Goal: Transaction & Acquisition: Purchase product/service

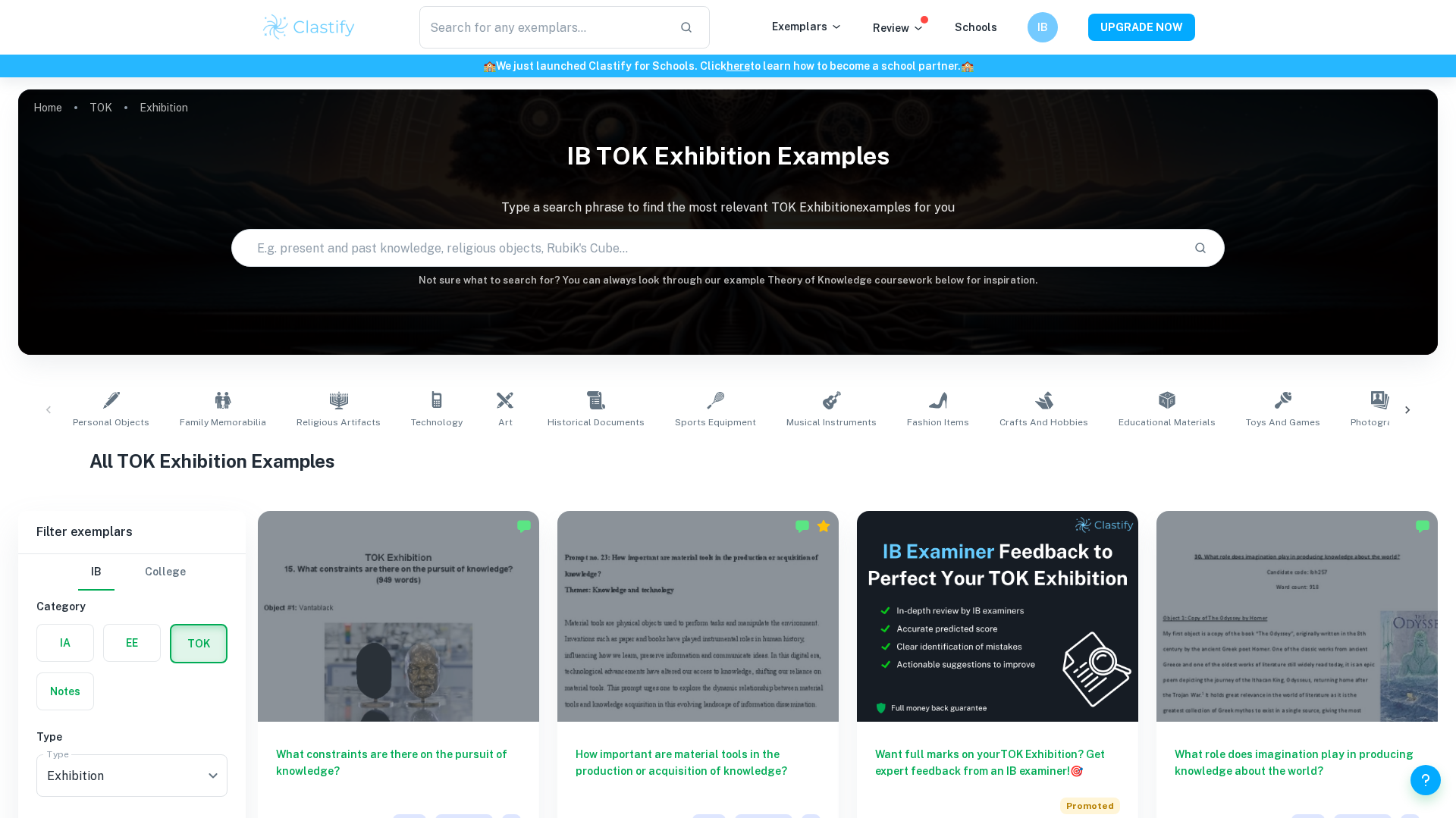
scroll to position [405, 0]
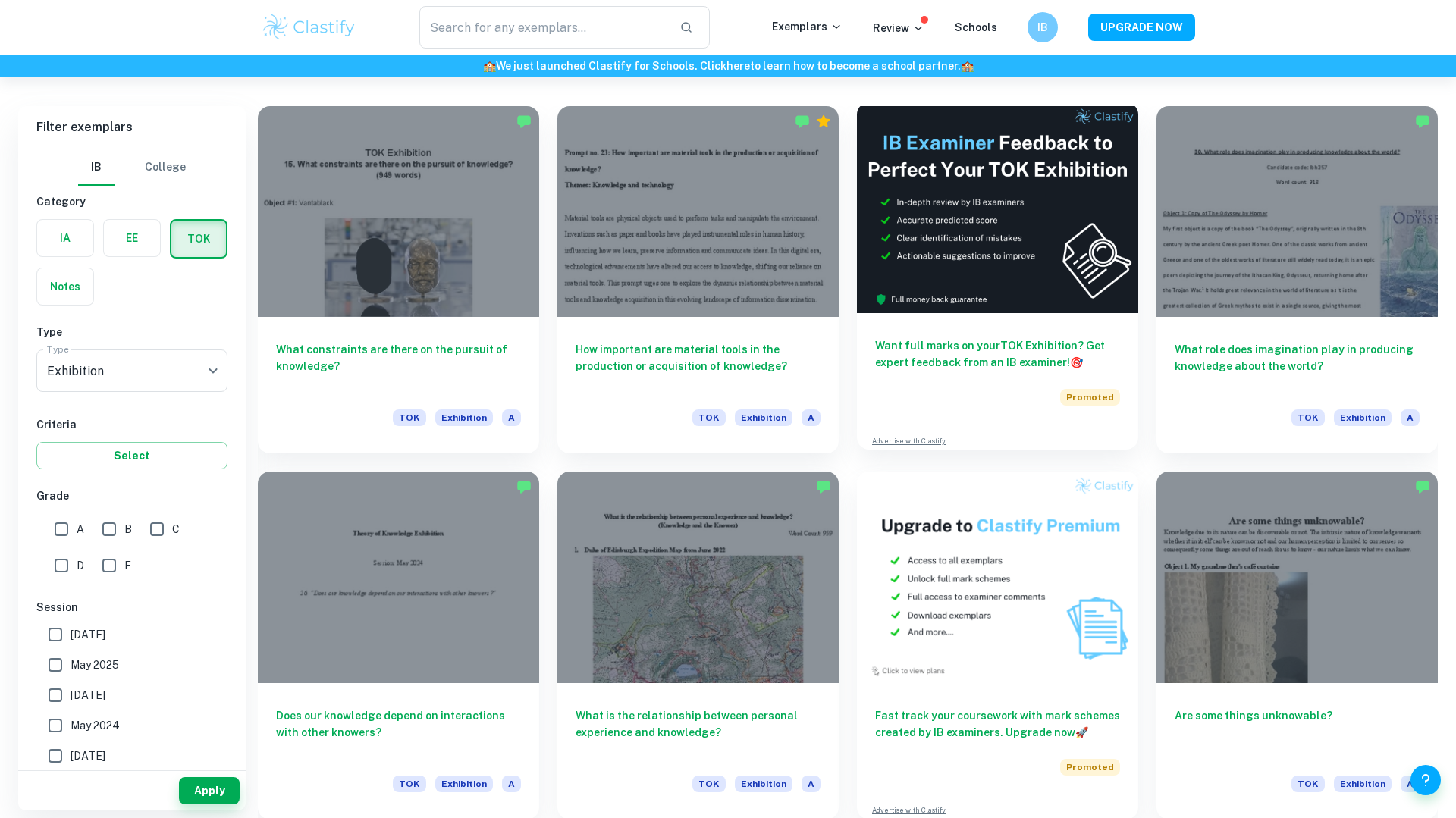
click at [1055, 220] on img at bounding box center [997, 208] width 281 height 211
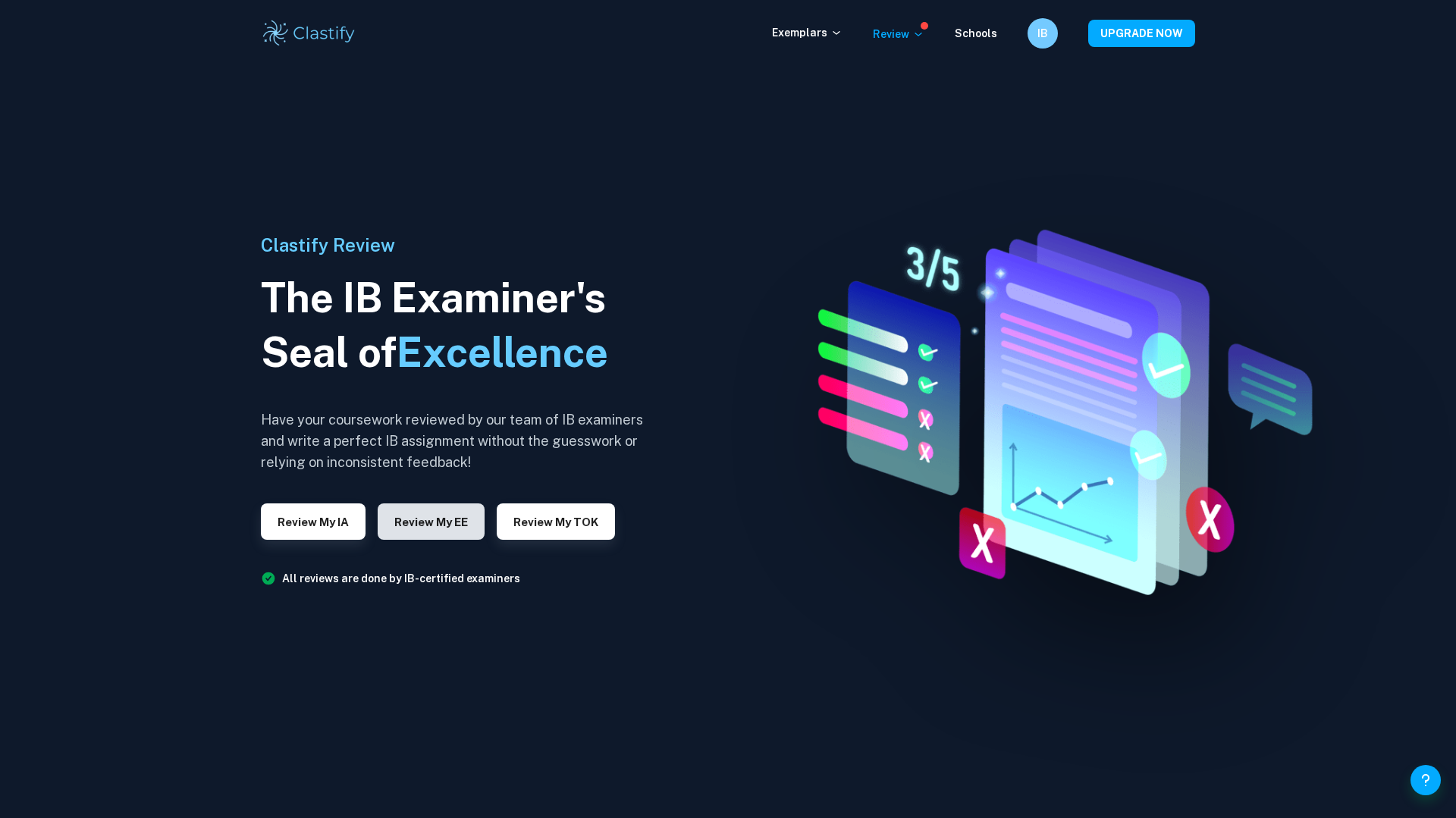
click at [418, 519] on button "Review my EE" at bounding box center [430, 521] width 107 height 36
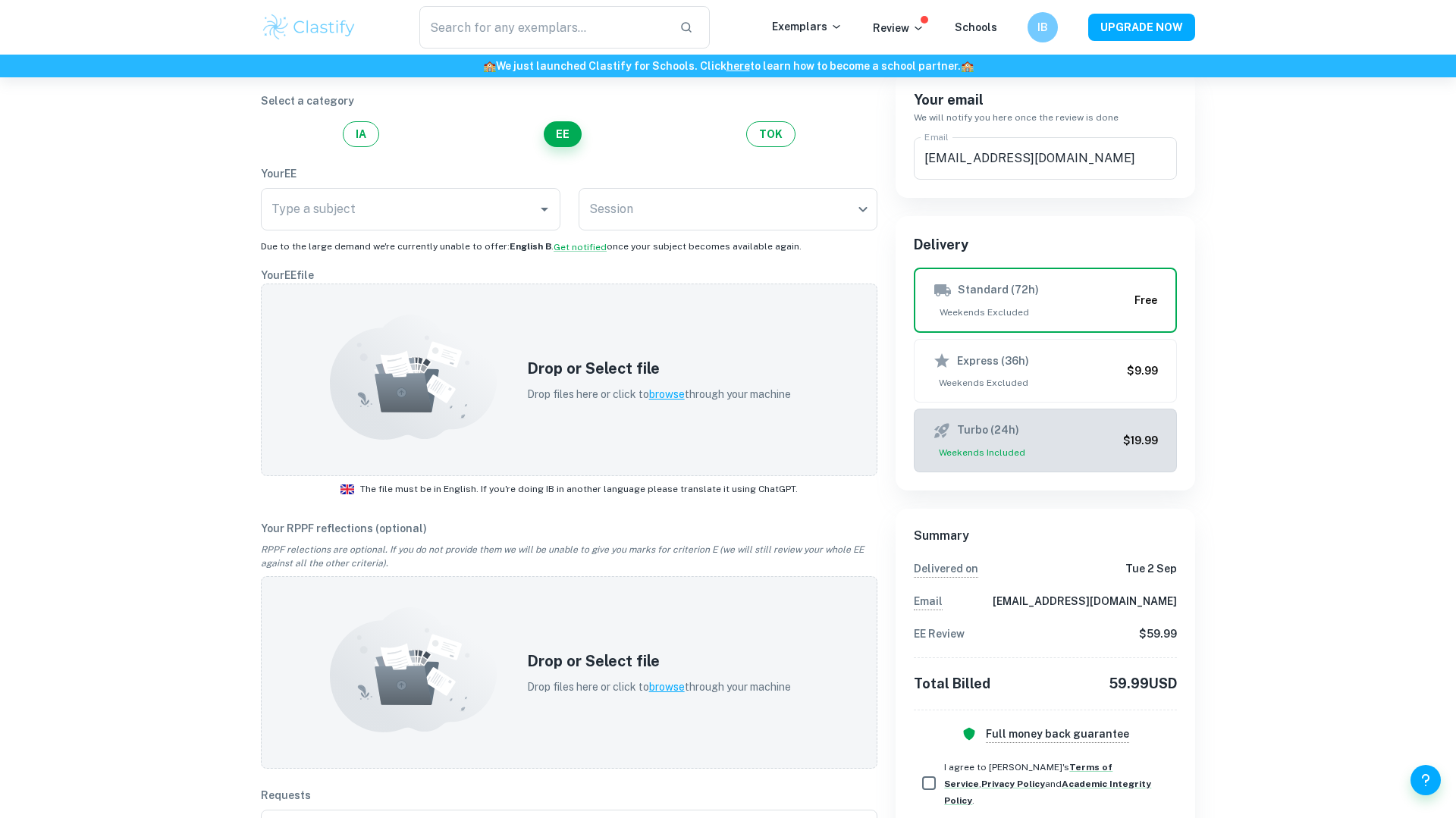
scroll to position [130, 0]
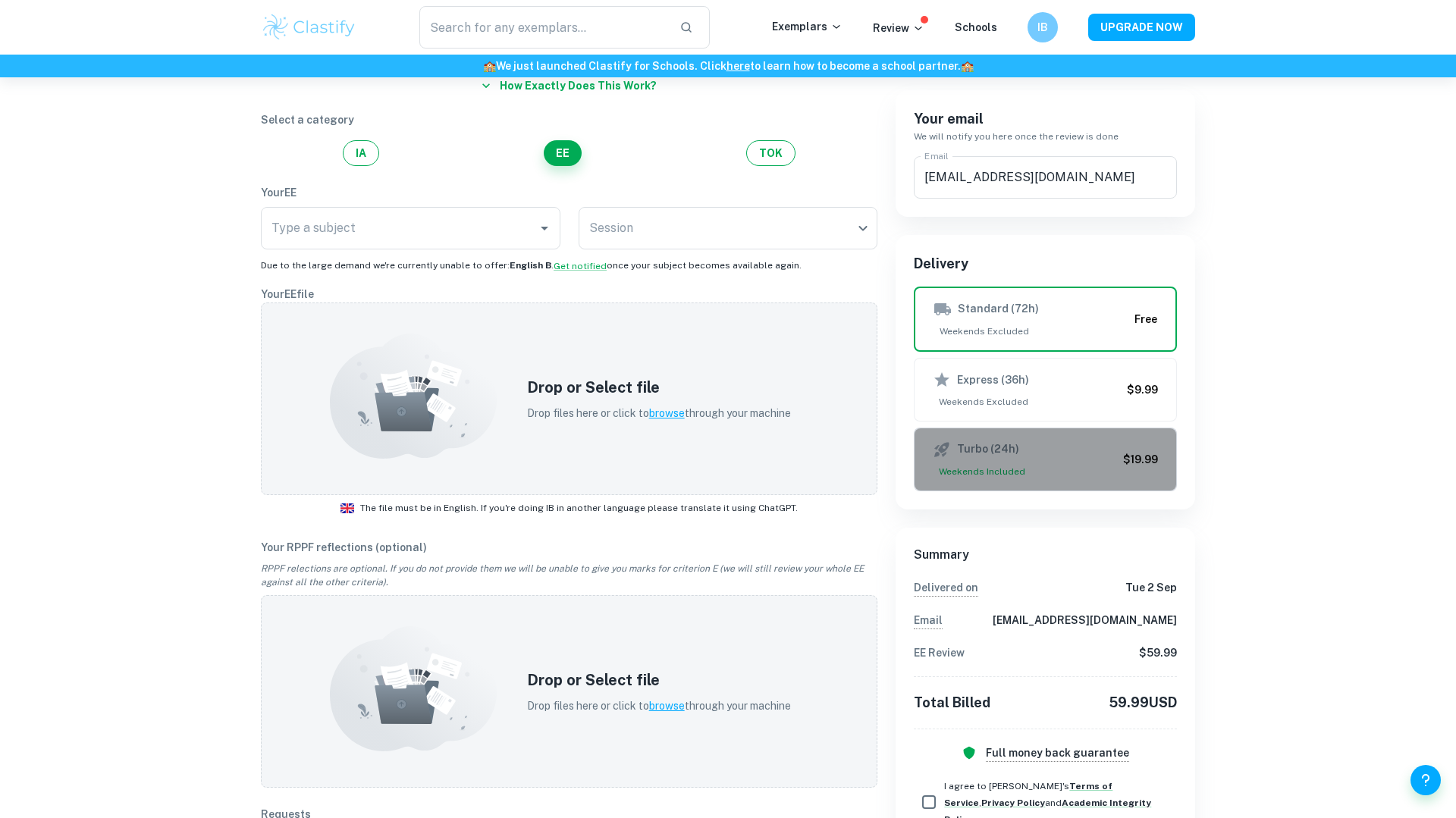
click at [1094, 474] on span "Weekends Included" at bounding box center [1025, 471] width 184 height 14
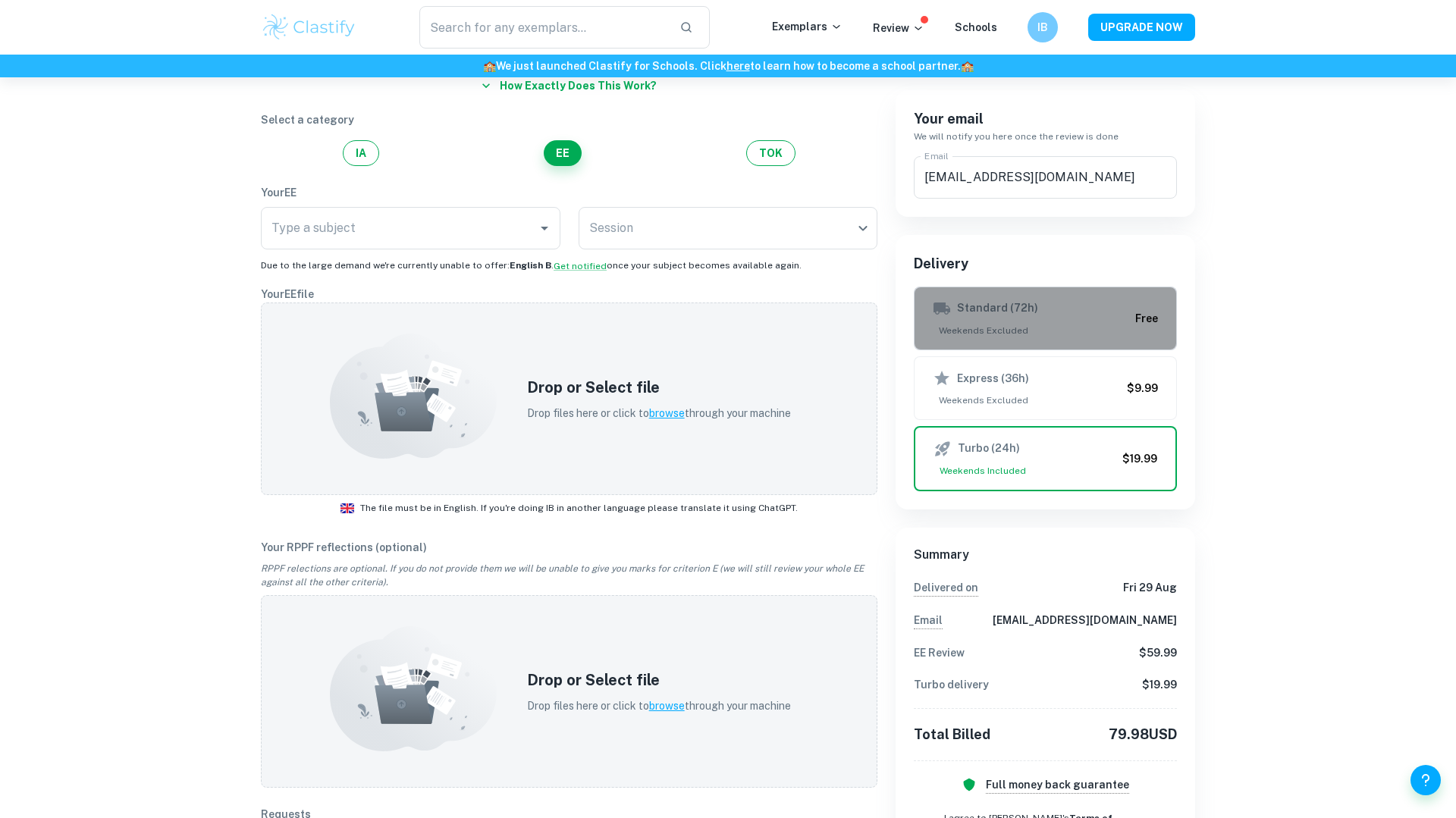
click at [1088, 323] on div "Standard (72h) Weekends Excluded" at bounding box center [1030, 318] width 196 height 38
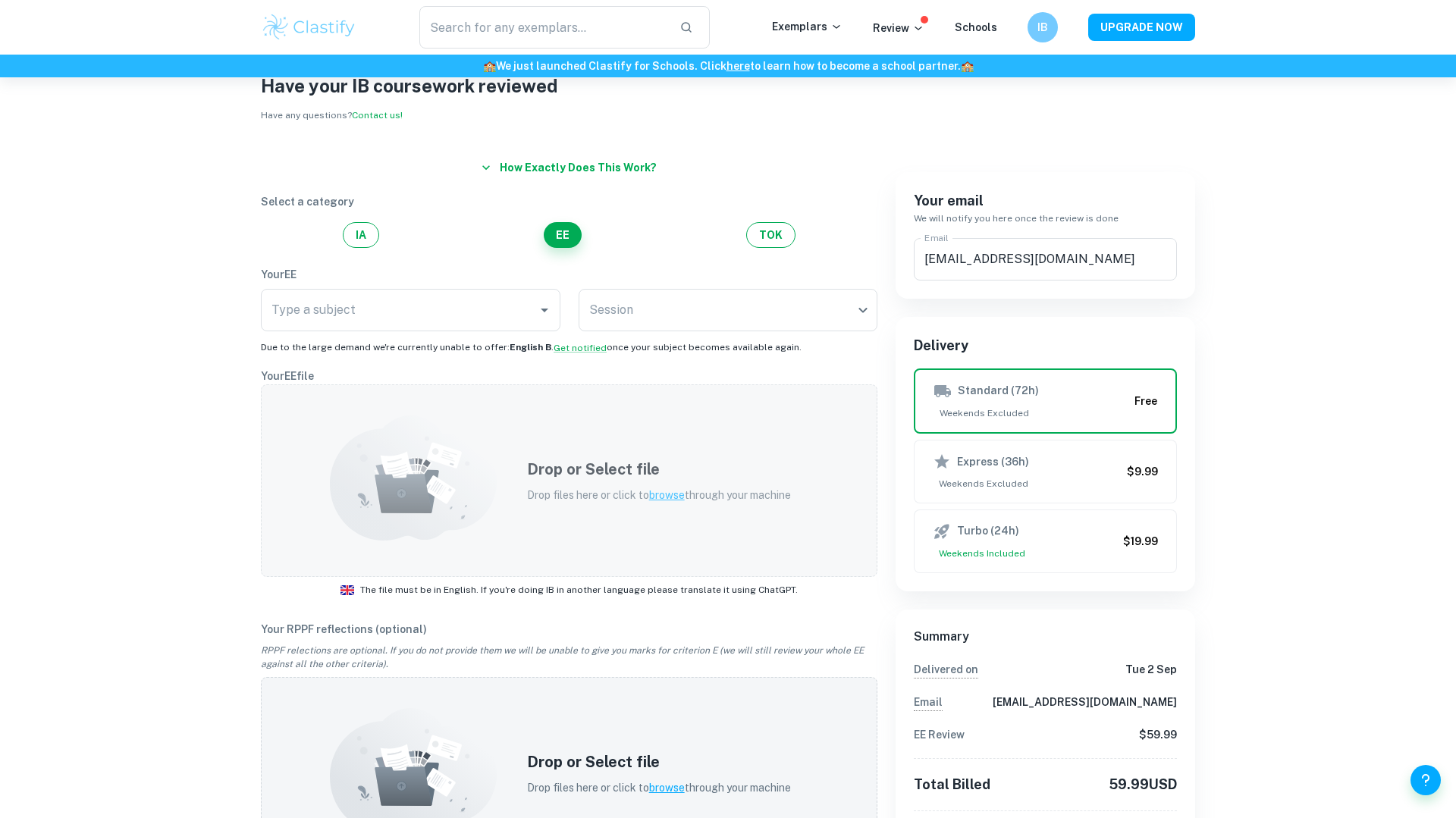
scroll to position [0, 0]
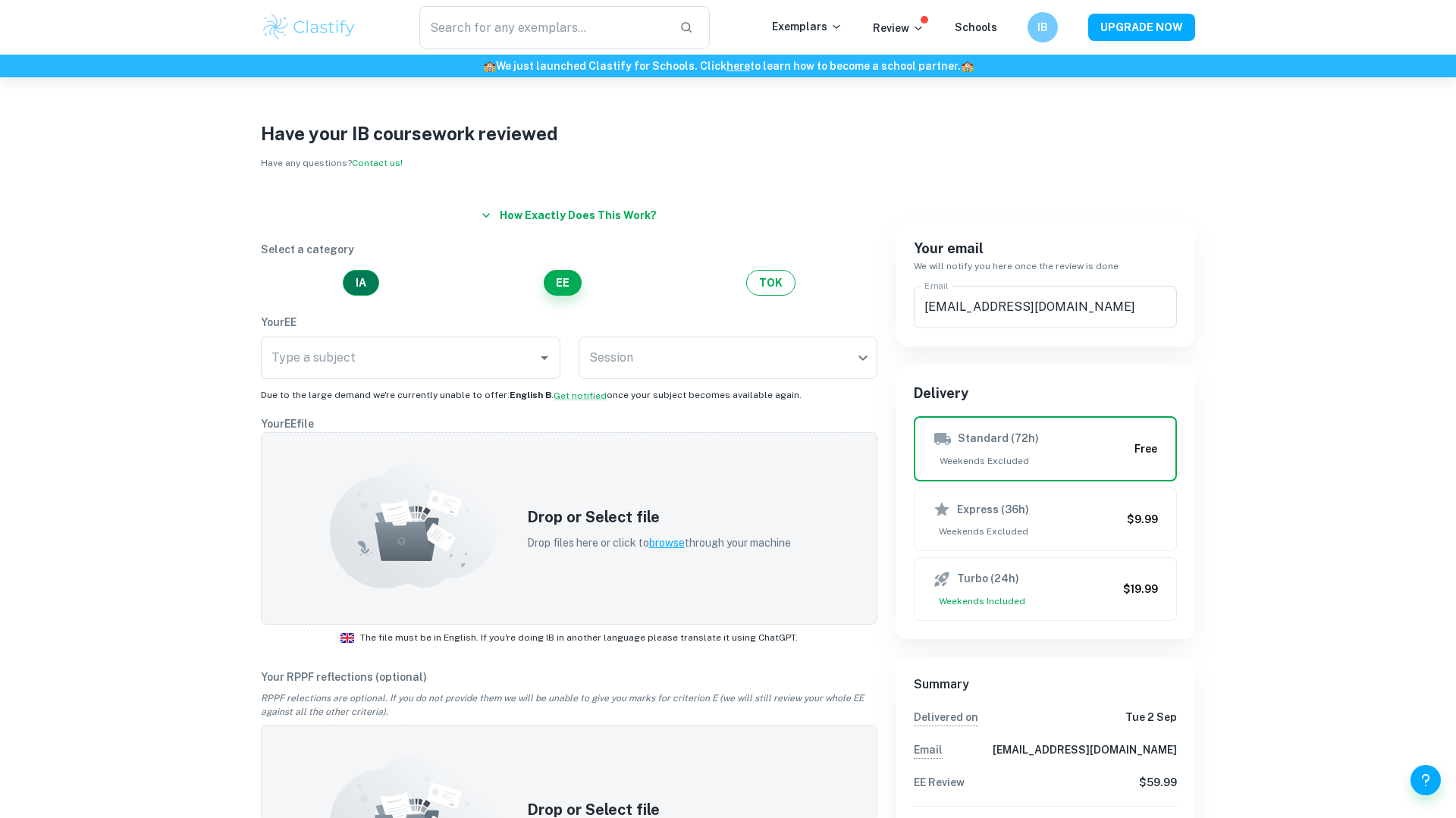
click at [365, 288] on button "IA" at bounding box center [361, 283] width 36 height 26
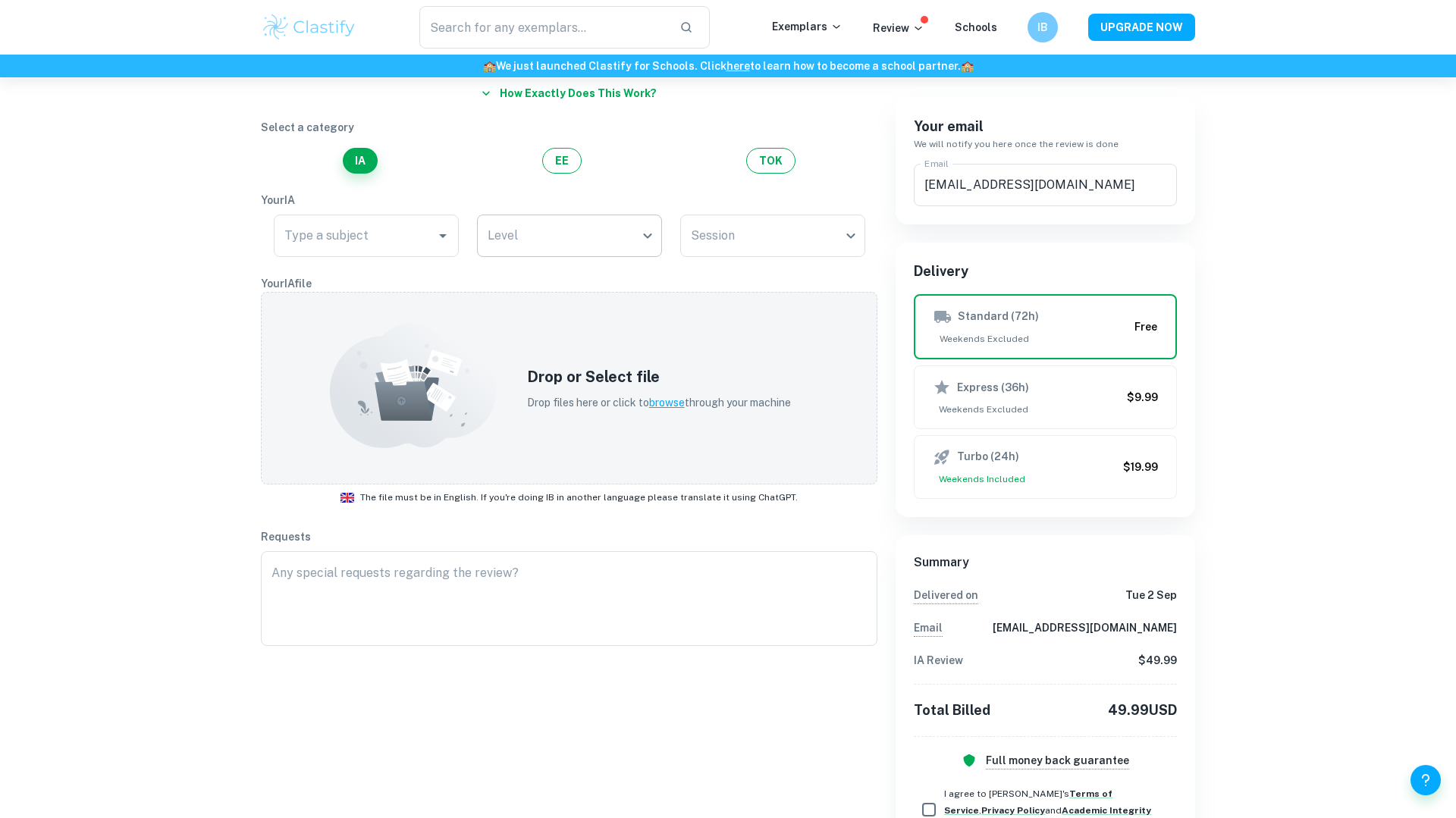
scroll to position [111, 0]
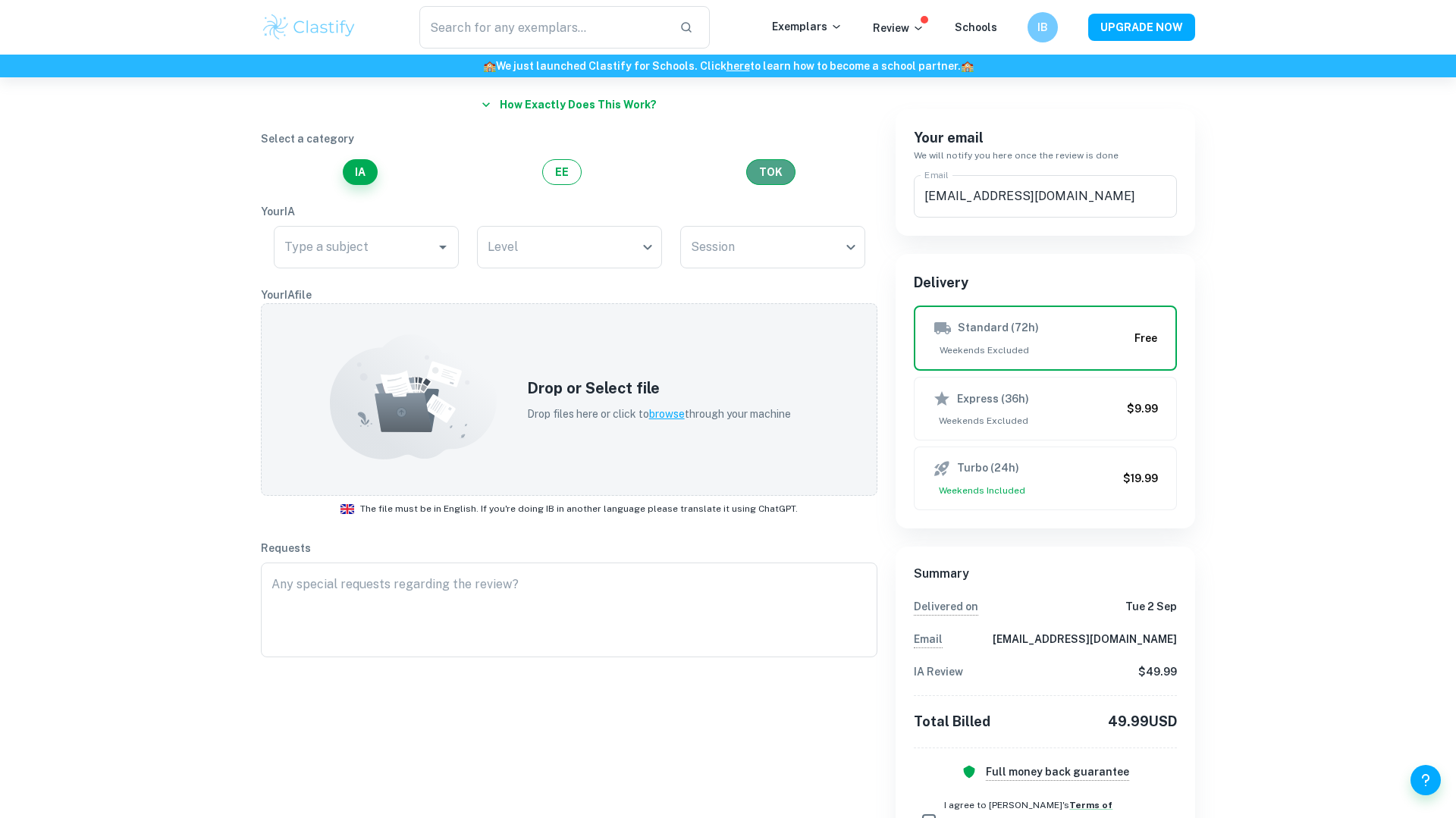
click at [757, 167] on button "TOK" at bounding box center [770, 172] width 49 height 26
click at [349, 177] on button "IA" at bounding box center [361, 172] width 36 height 26
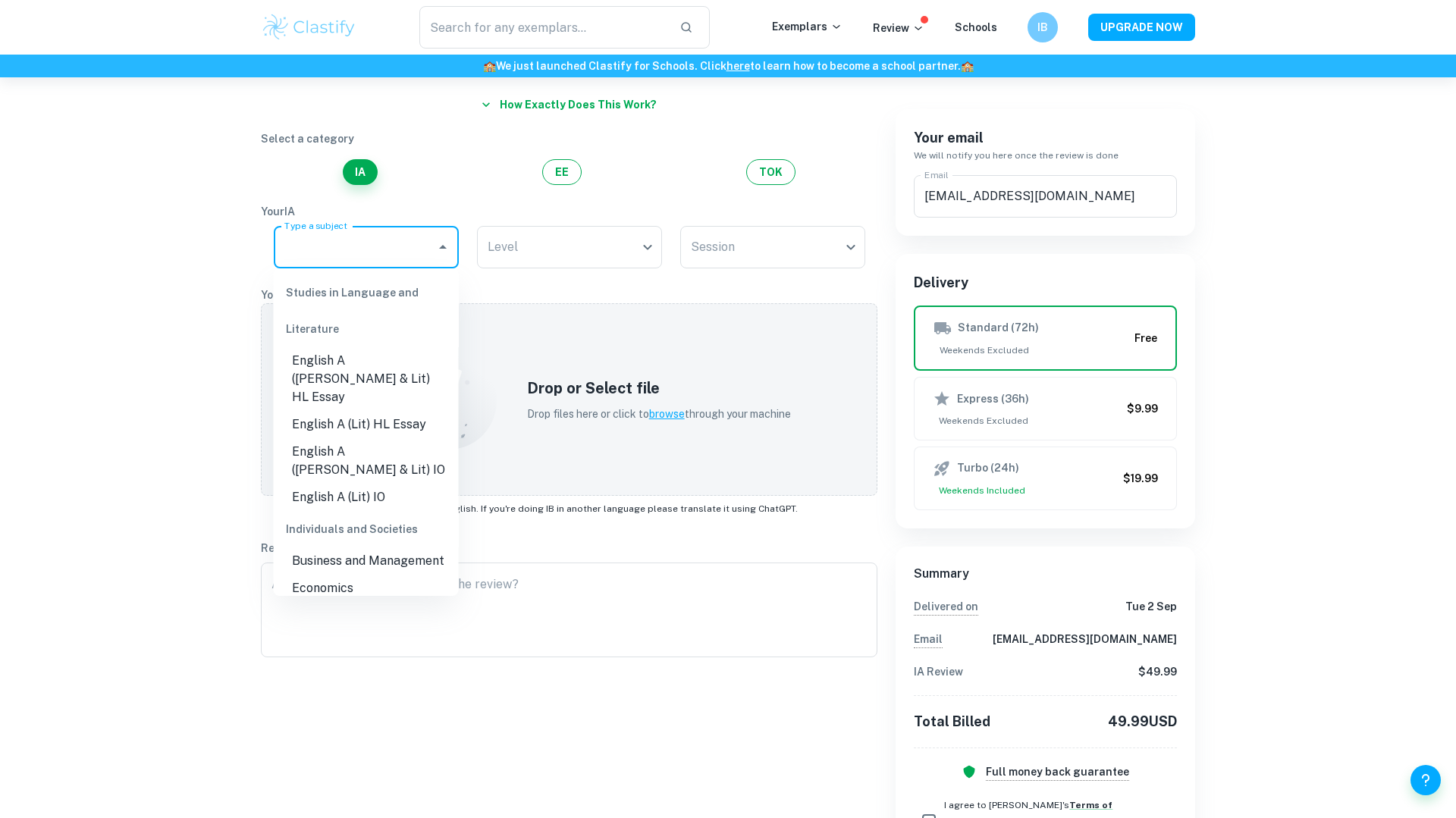
click at [406, 252] on input "Type a subject" at bounding box center [354, 247] width 148 height 29
click at [450, 231] on div "Type a subject" at bounding box center [366, 247] width 185 height 42
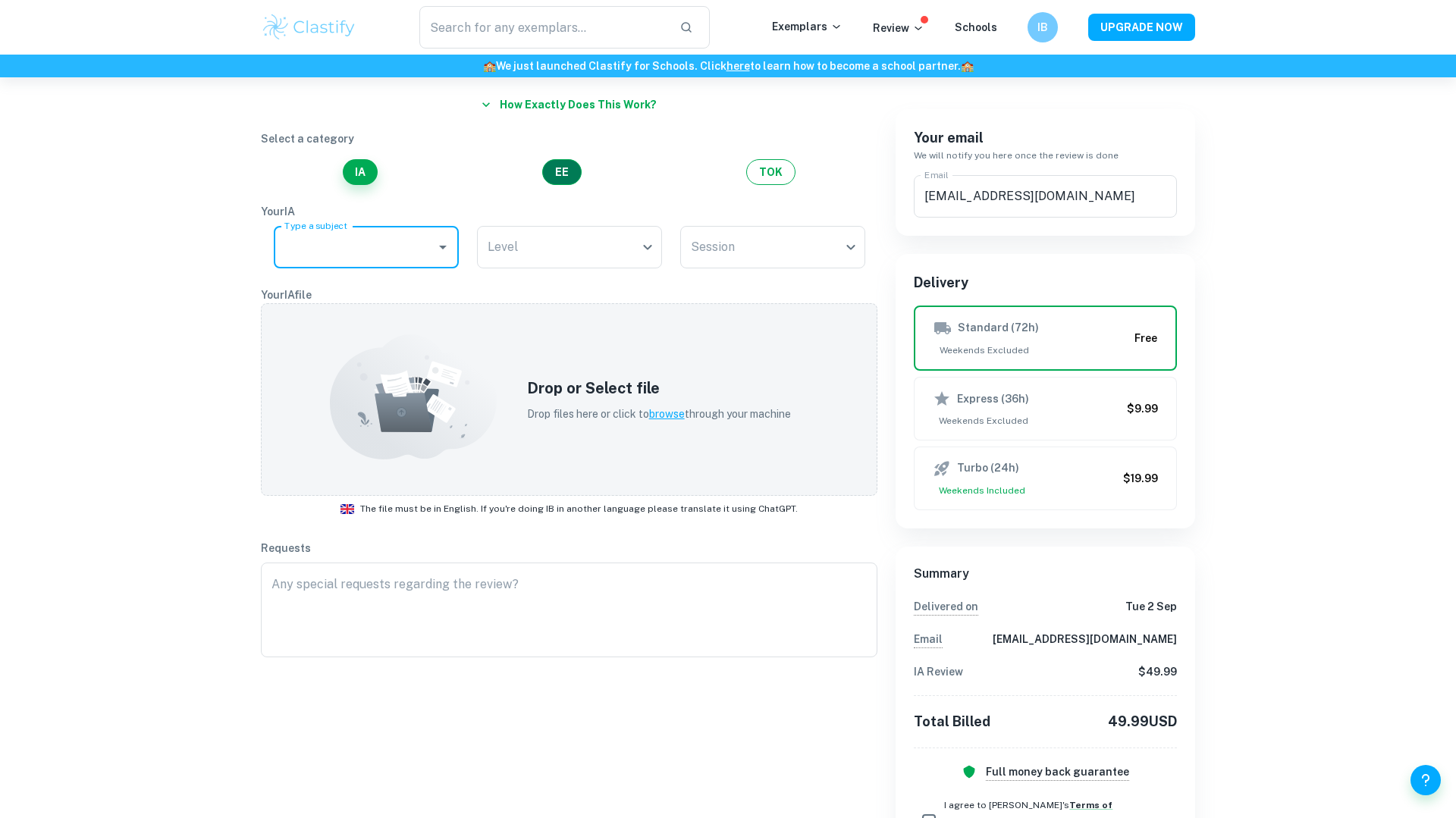
click at [564, 179] on button "EE" at bounding box center [561, 172] width 39 height 26
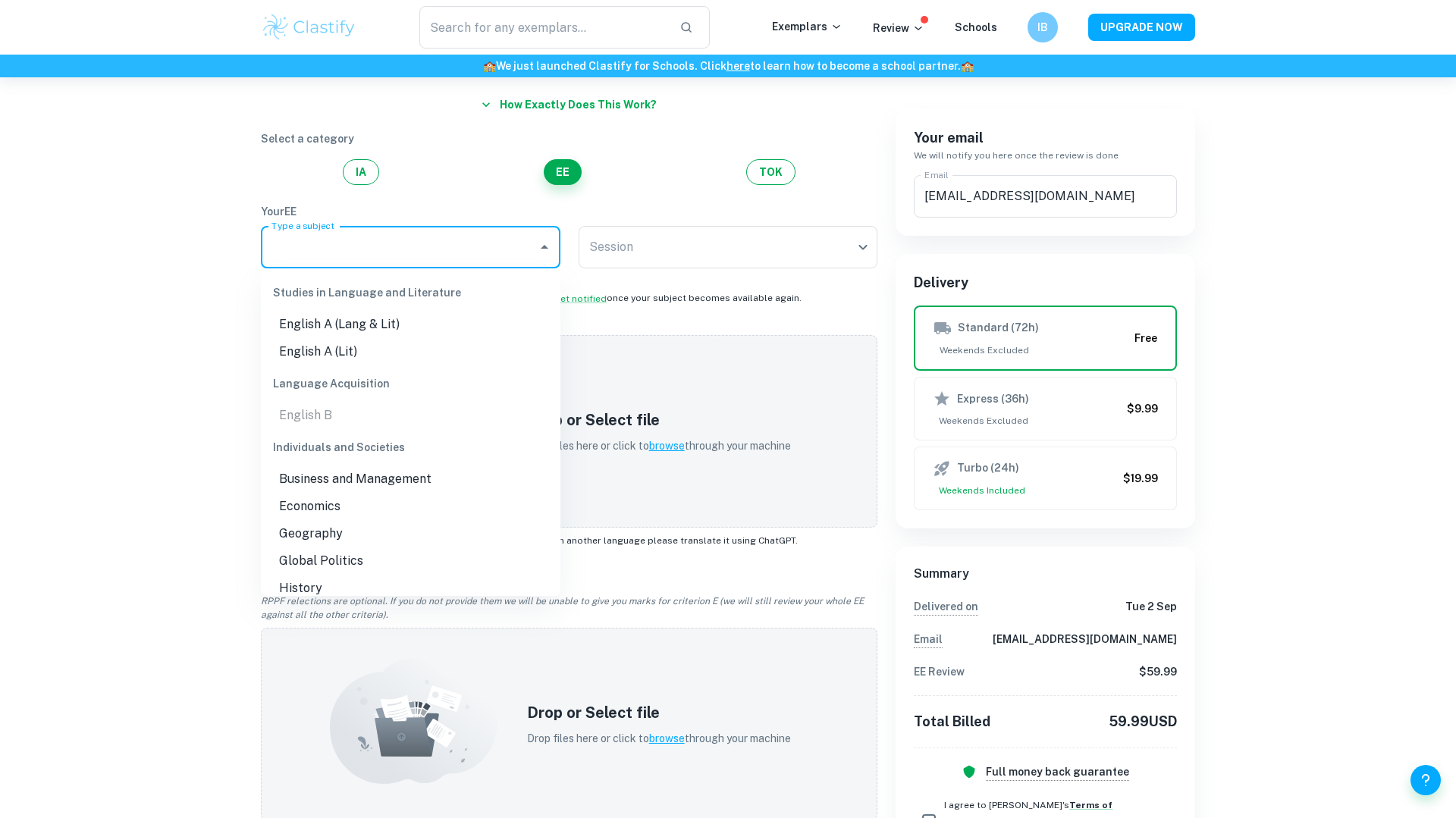
click at [471, 246] on input "Type a subject" at bounding box center [399, 247] width 263 height 29
click at [407, 326] on li "English A (Lang & Lit)" at bounding box center [410, 324] width 300 height 27
type input "English A (Lang & Lit)"
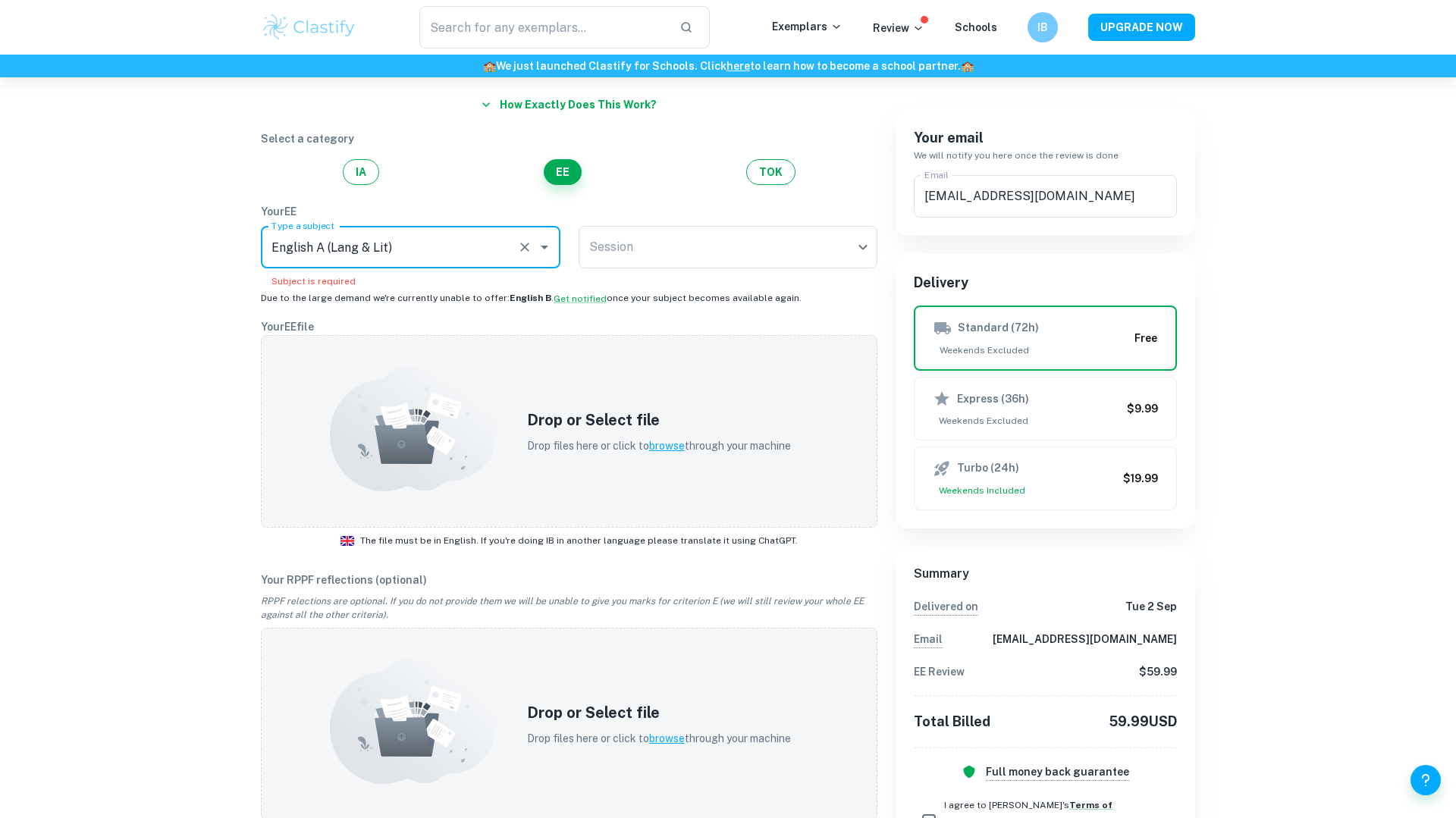
click at [517, 251] on icon "Clear" at bounding box center [524, 247] width 15 height 15
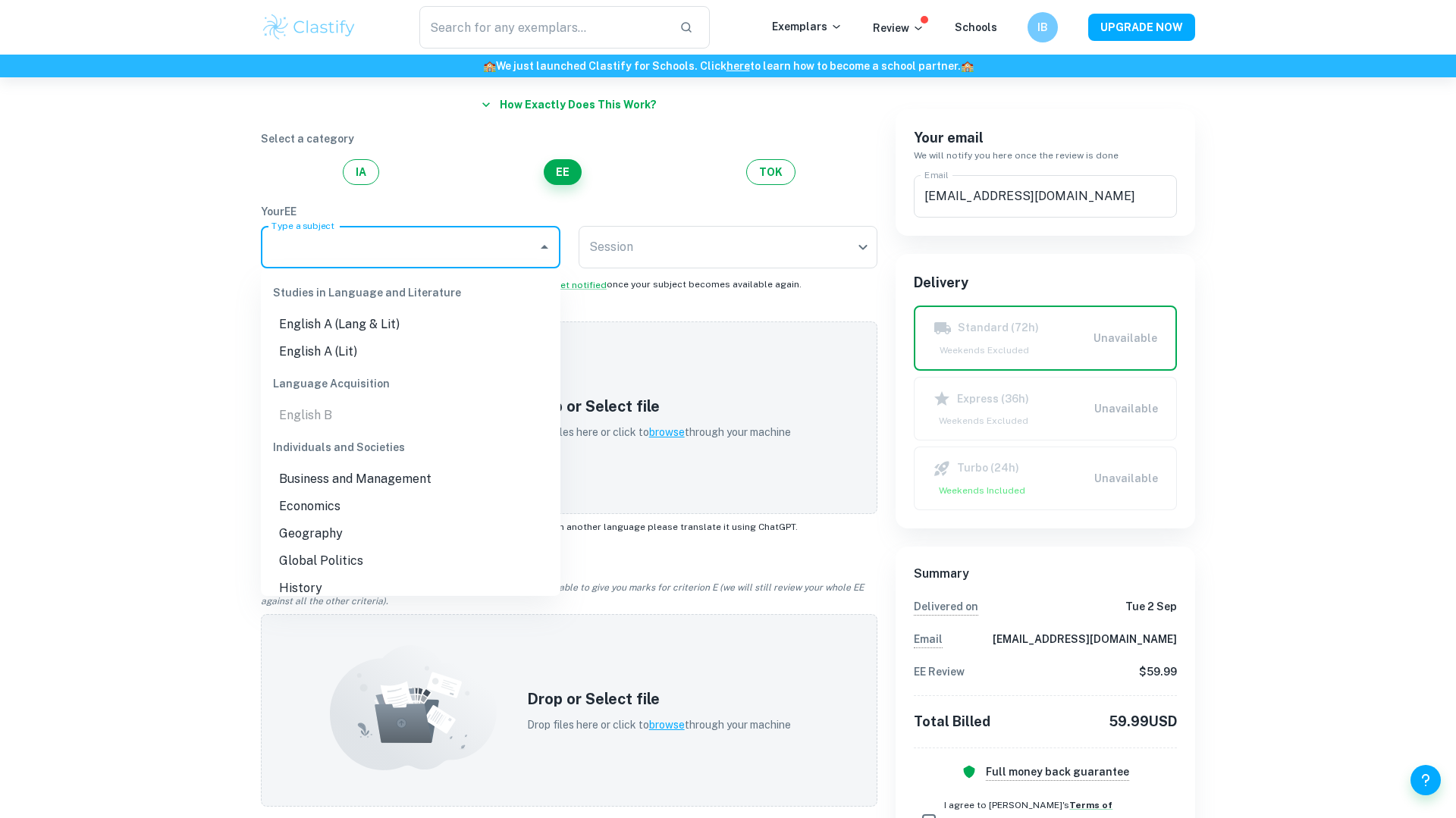
click at [507, 251] on input "Type a subject" at bounding box center [399, 247] width 263 height 29
click at [354, 482] on li "Business and Management" at bounding box center [410, 479] width 300 height 27
type input "Business and Management"
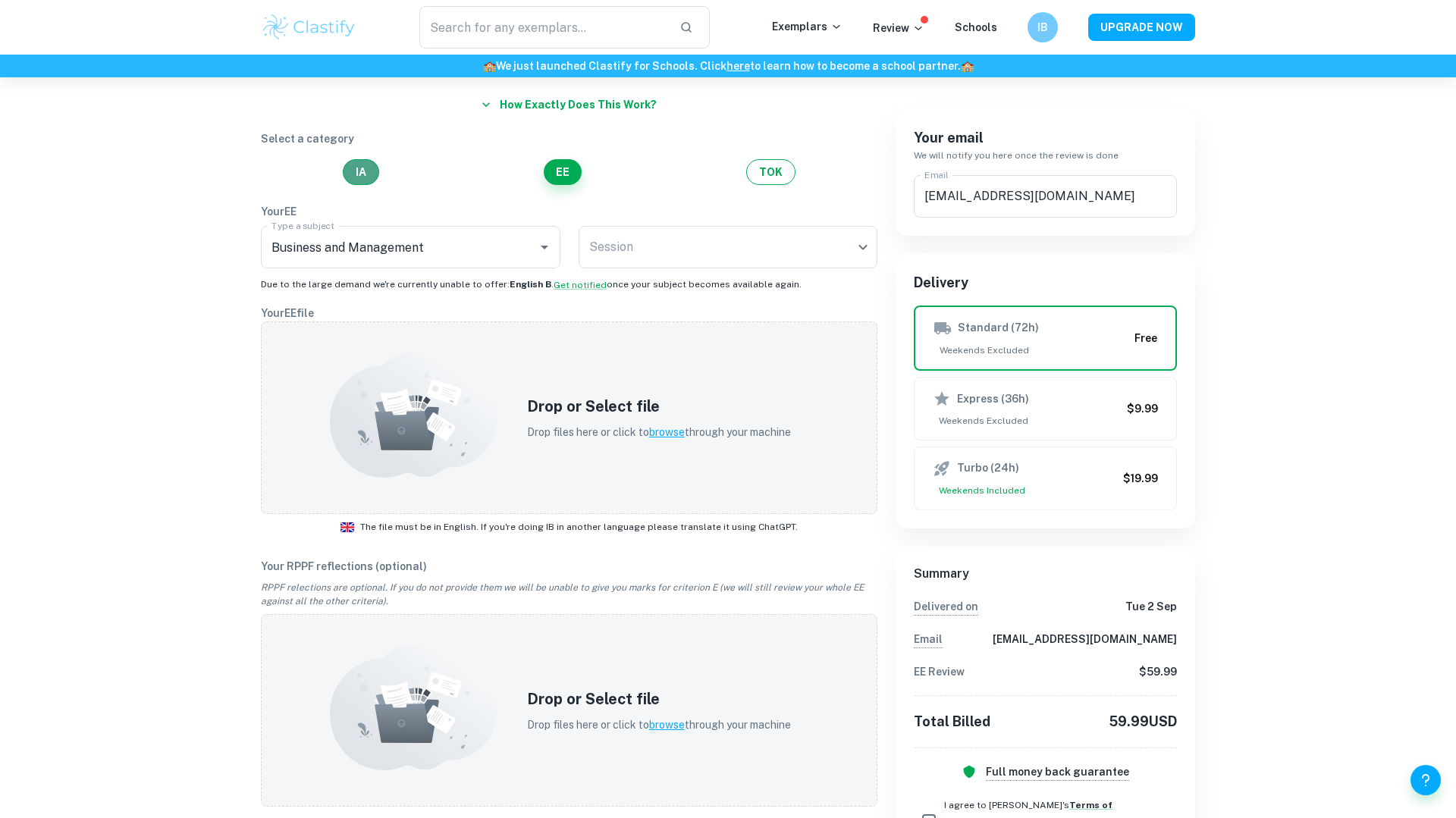
click at [361, 169] on button "IA" at bounding box center [361, 172] width 36 height 26
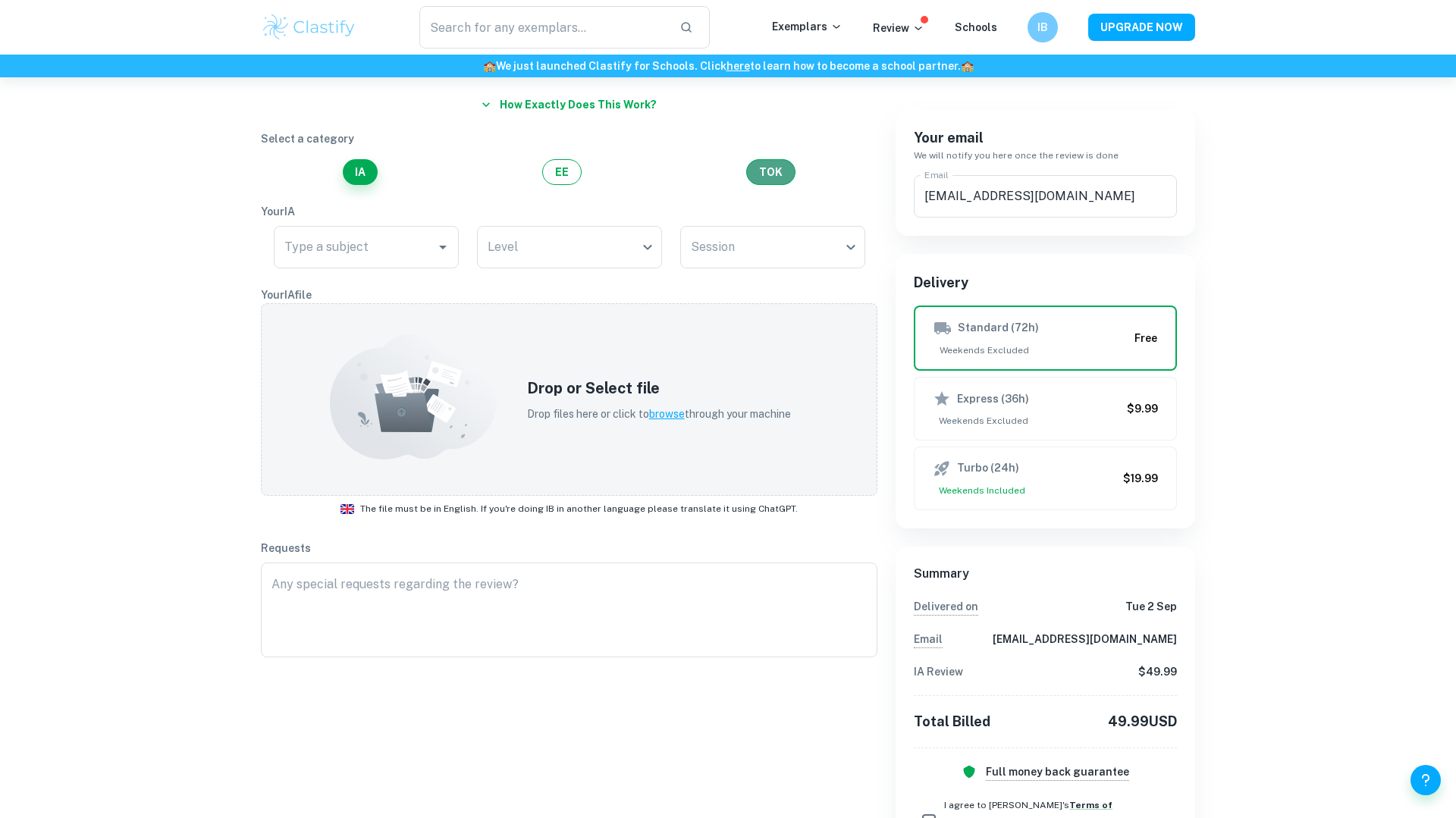
click at [768, 176] on button "TOK" at bounding box center [770, 172] width 49 height 26
click at [570, 176] on button "EE" at bounding box center [563, 172] width 39 height 26
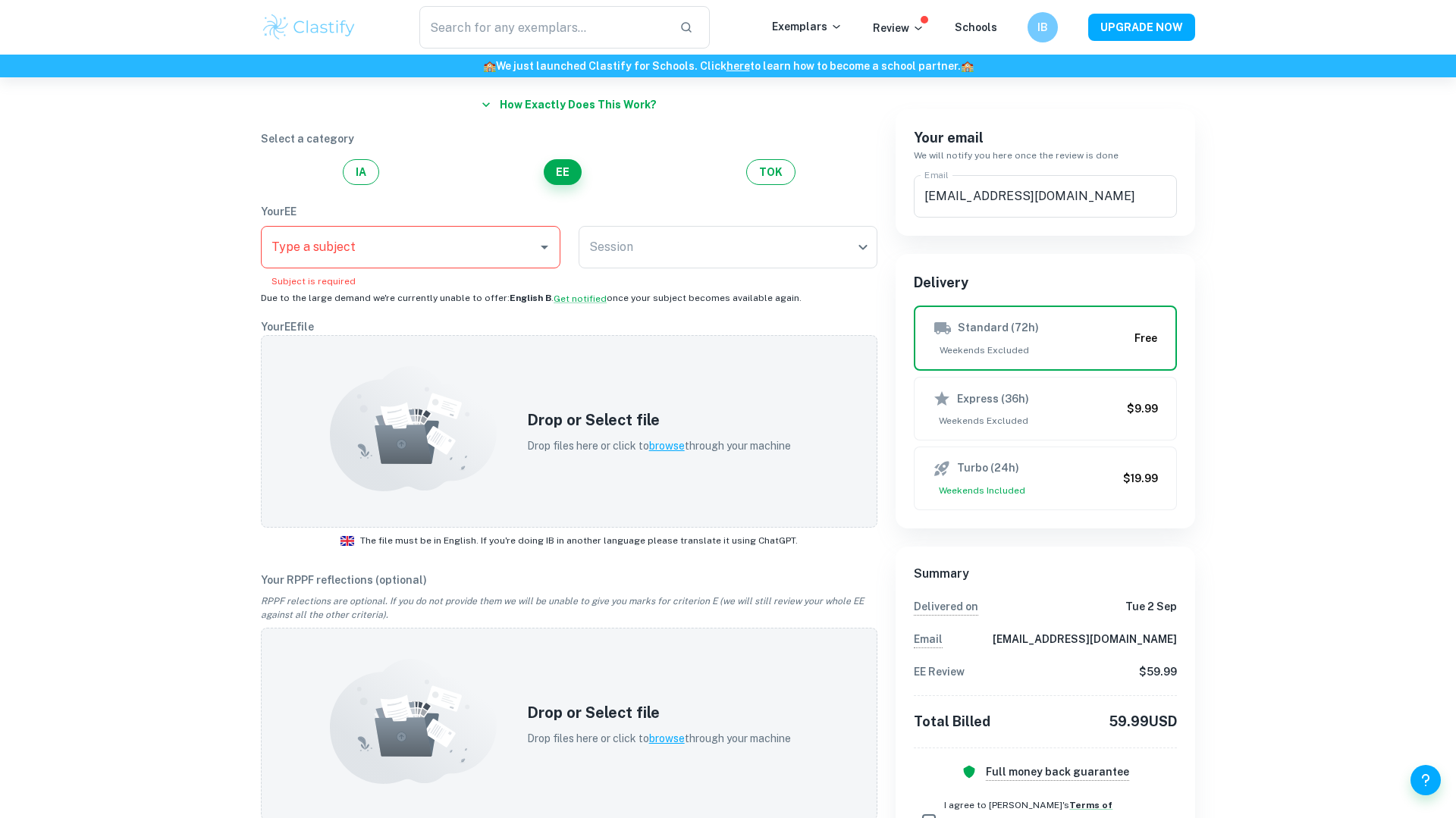
scroll to position [0, 0]
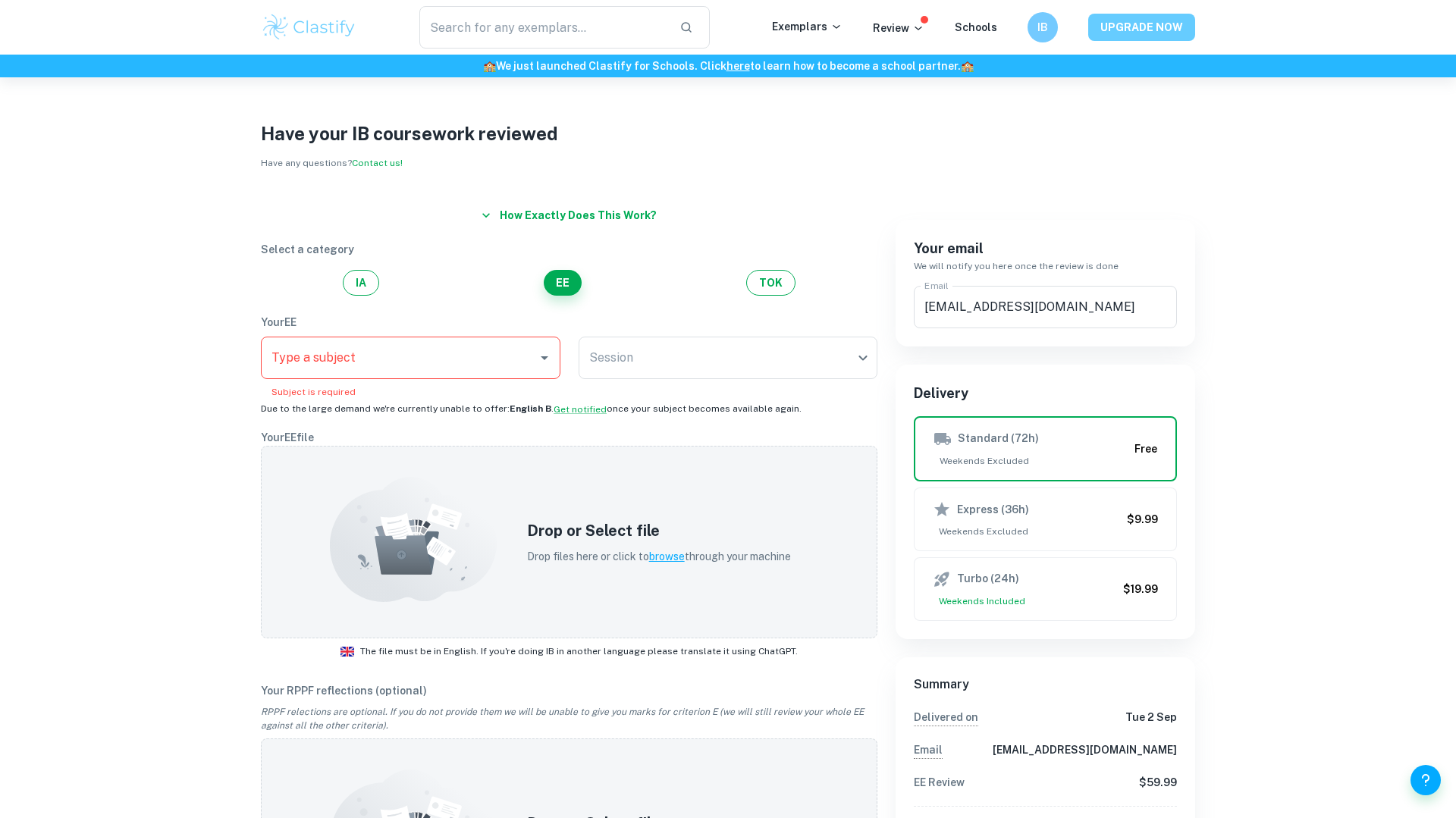
click at [1147, 21] on button "UPGRADE NOW" at bounding box center [1141, 27] width 107 height 27
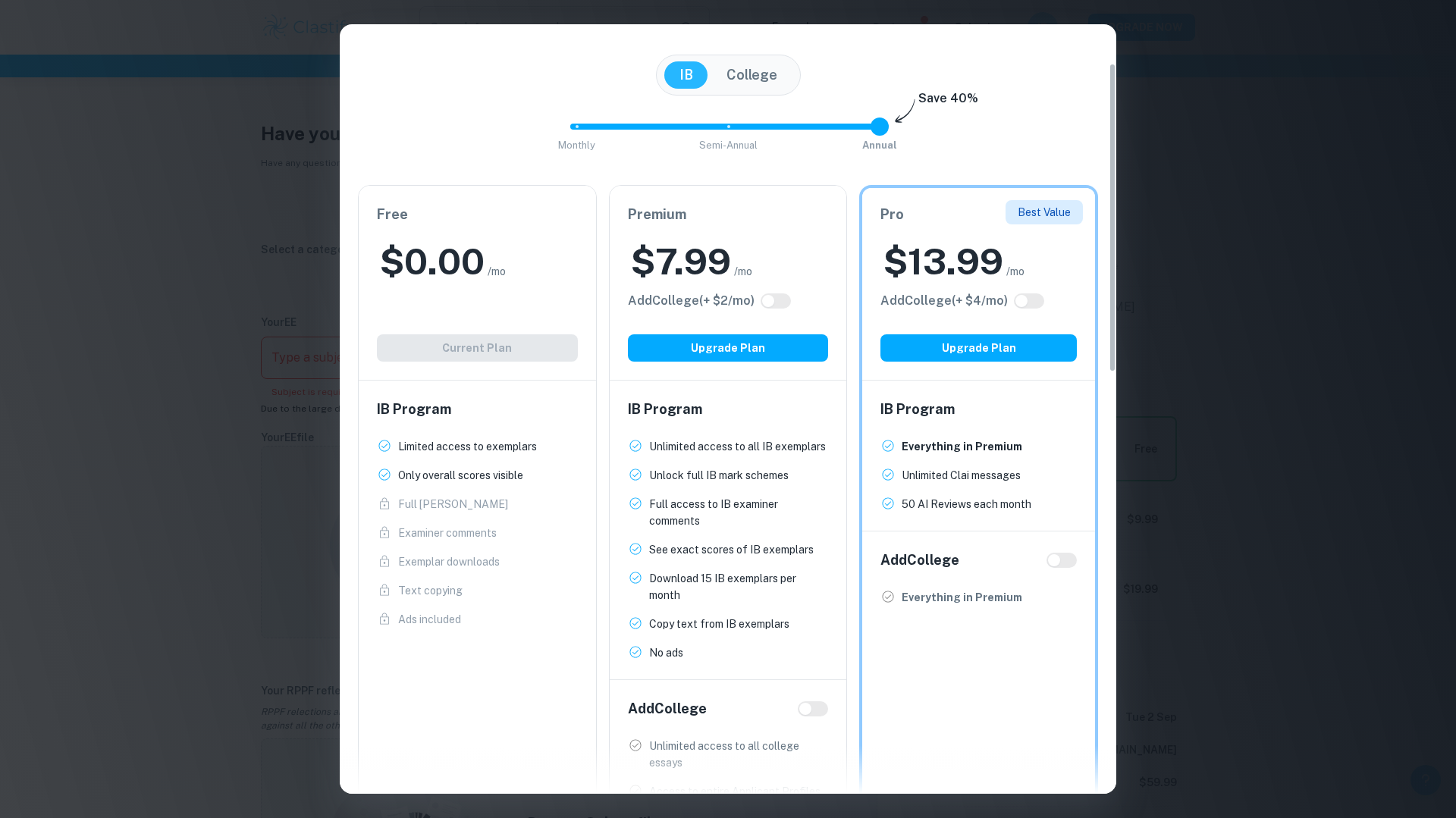
scroll to position [99, 0]
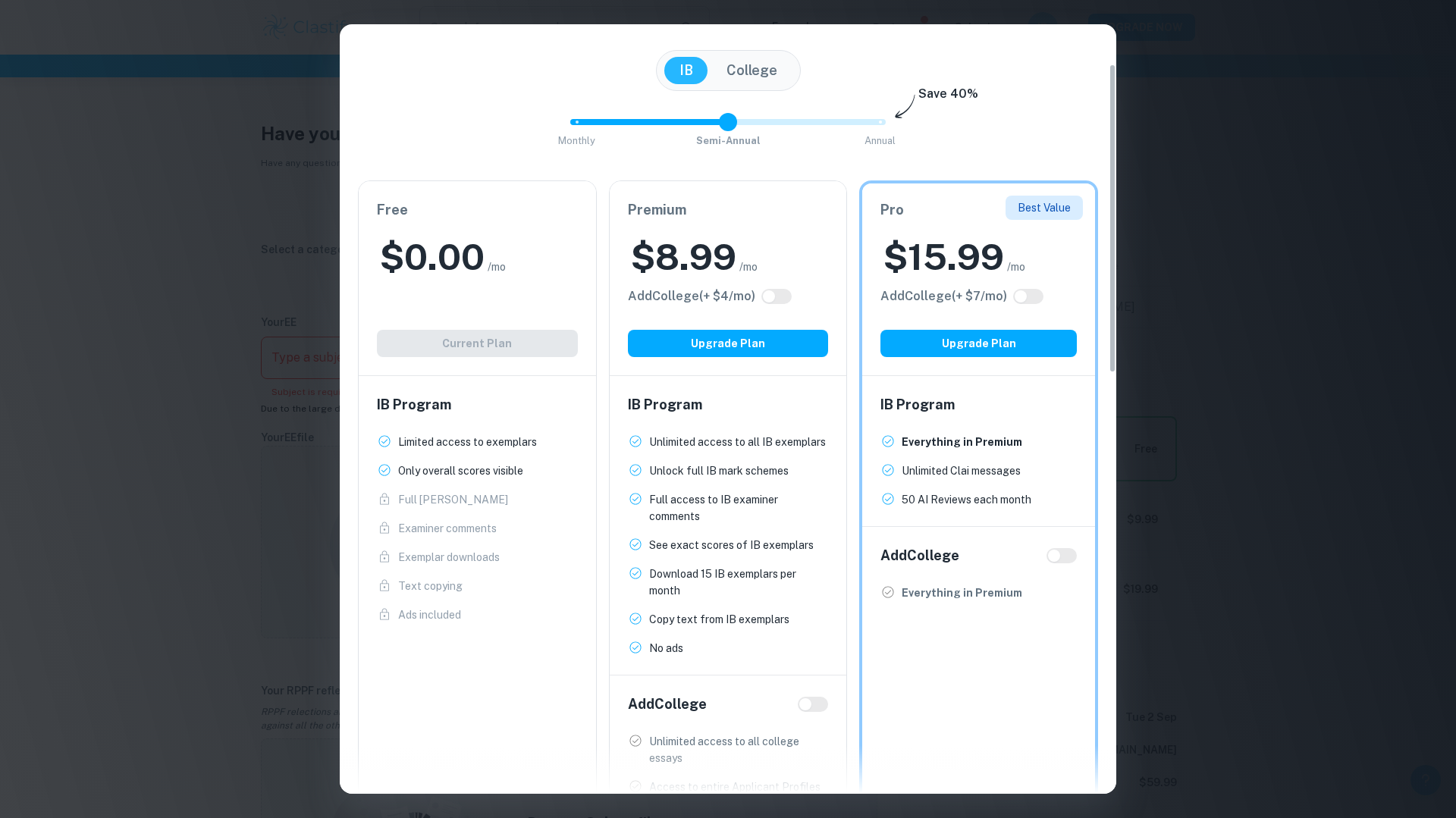
type input "2"
drag, startPoint x: 876, startPoint y: 119, endPoint x: 878, endPoint y: 135, distance: 16.1
click at [878, 131] on span at bounding box center [879, 122] width 18 height 18
click at [1031, 302] on input "checkbox" at bounding box center [1021, 296] width 36 height 12
checkbox input "true"
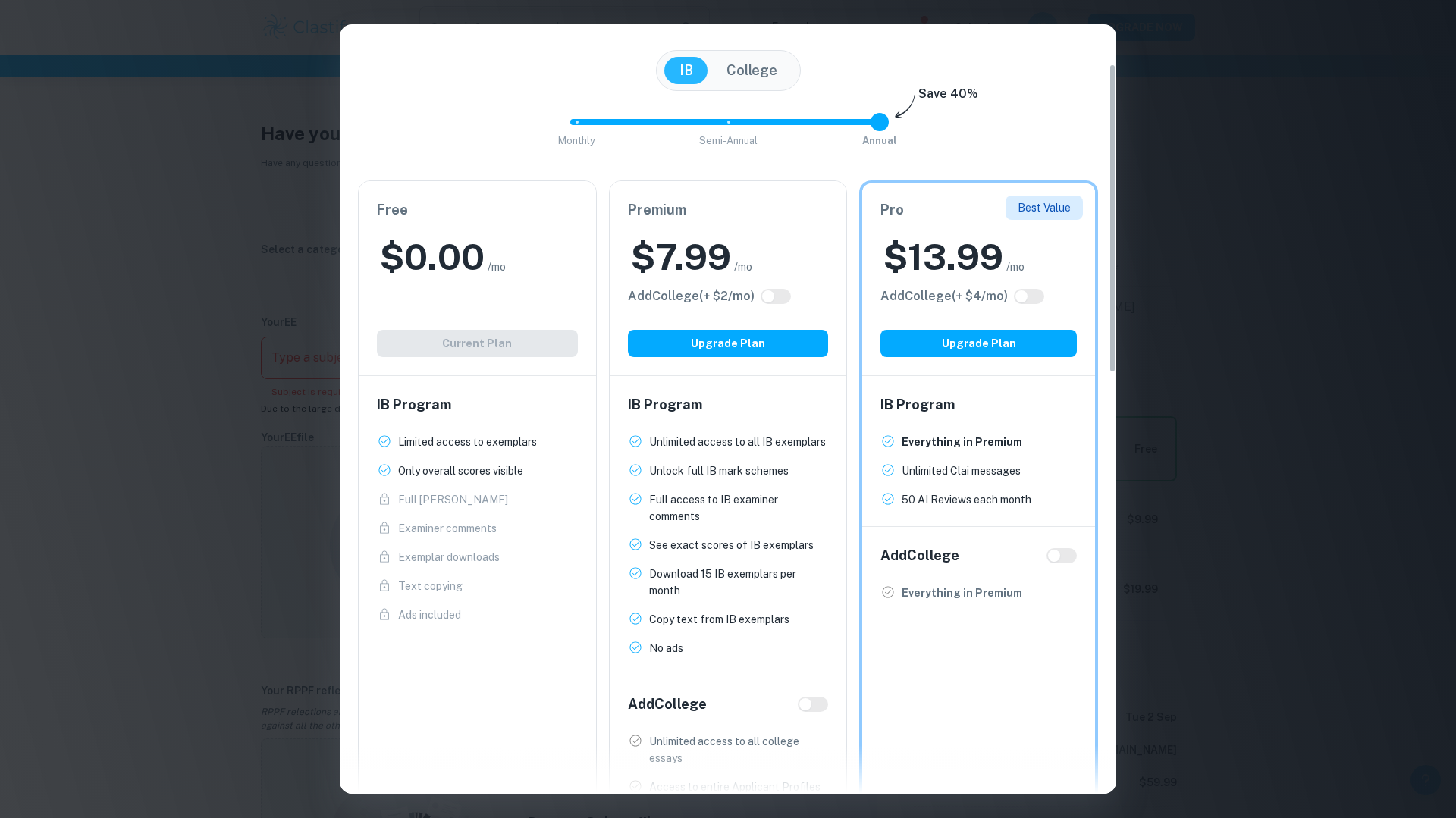
checkbox input "true"
click at [1030, 299] on input "checkbox" at bounding box center [1036, 296] width 36 height 12
checkbox input "false"
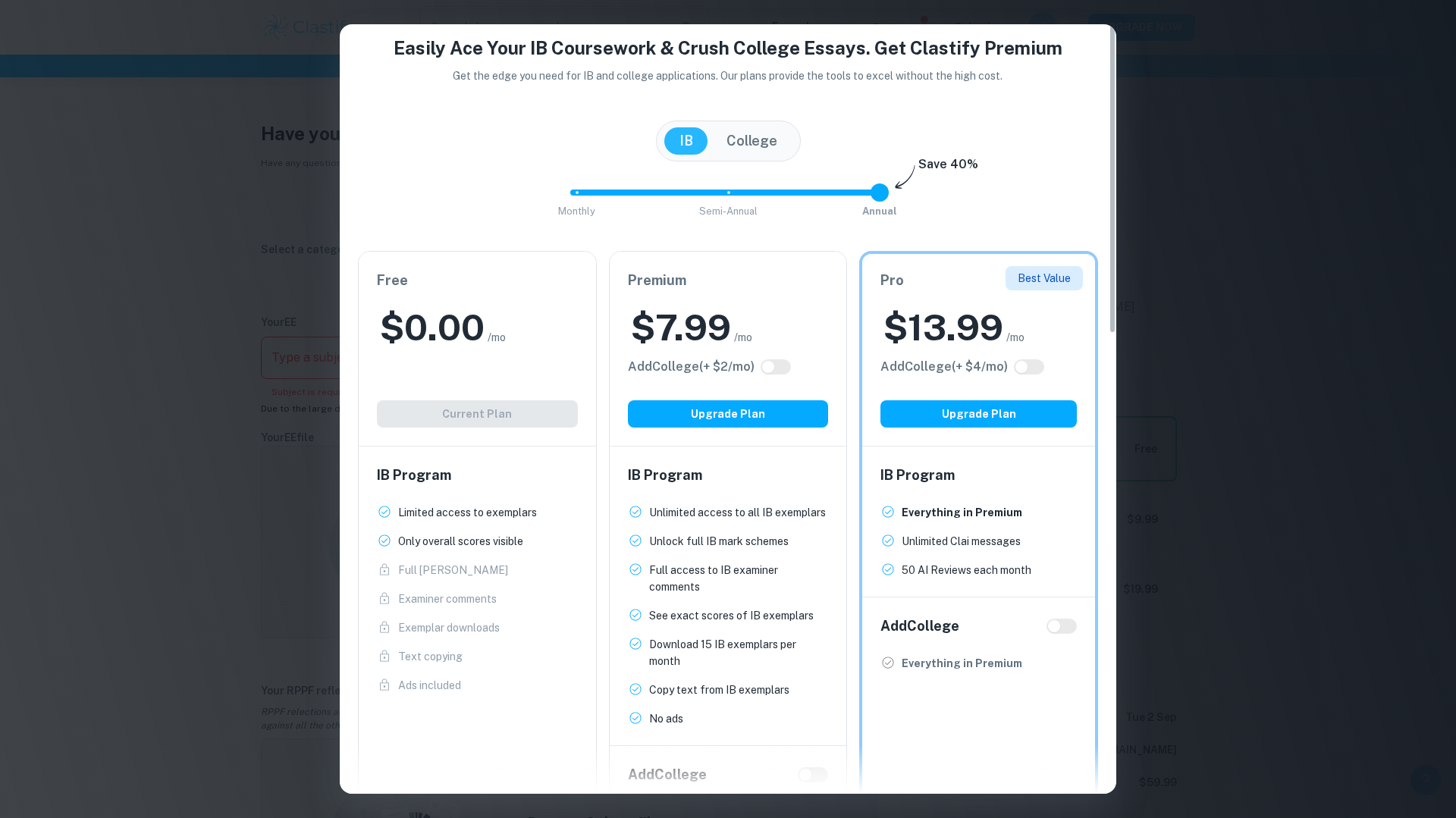
scroll to position [0, 0]
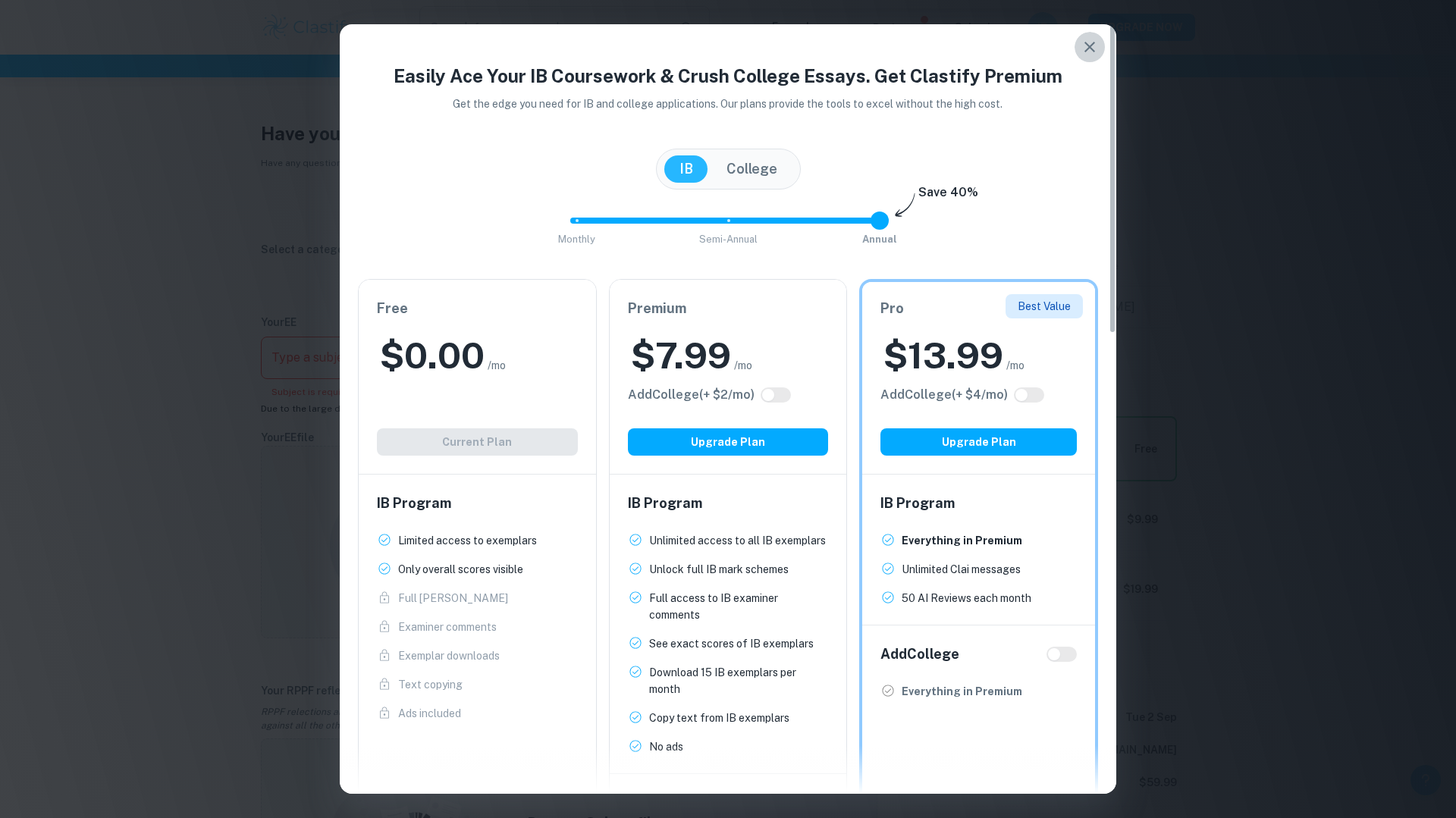
click at [1091, 58] on button "button" at bounding box center [1090, 47] width 30 height 30
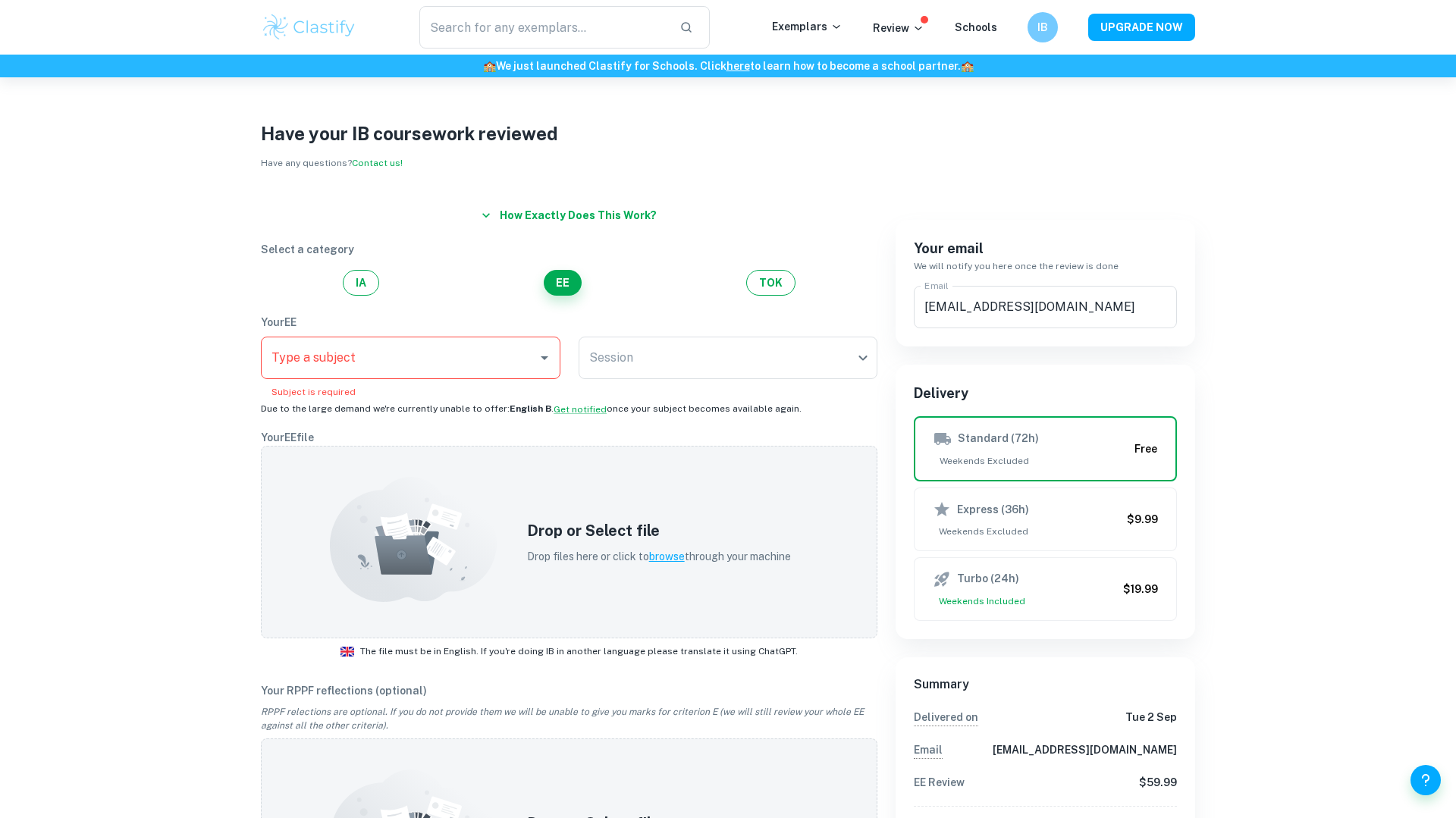
click at [895, 16] on div "​ Exemplars Review Schools IB UPGRADE NOW" at bounding box center [728, 27] width 970 height 42
